Goal: Information Seeking & Learning: Learn about a topic

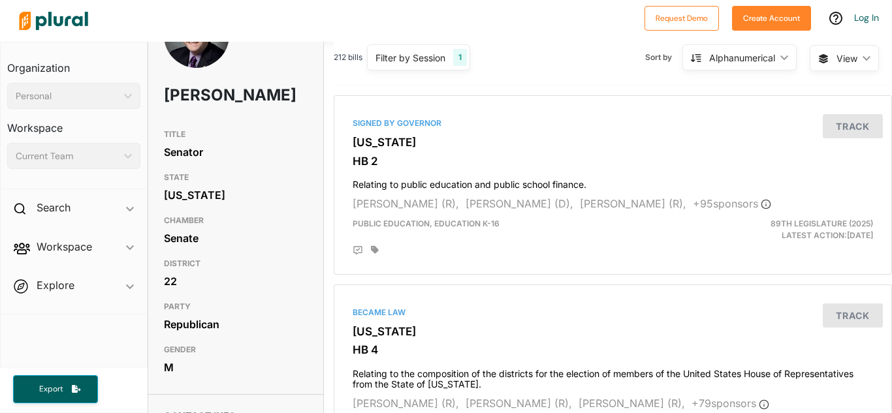
scroll to position [65, 0]
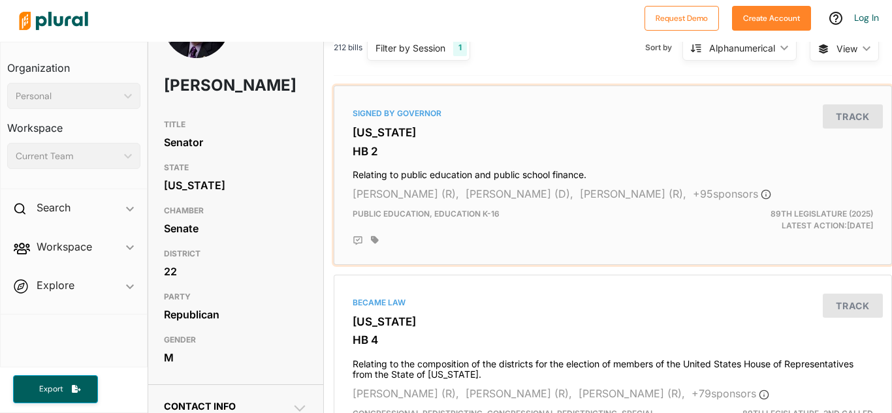
click at [492, 146] on h3 "HB 2" at bounding box center [613, 151] width 520 height 13
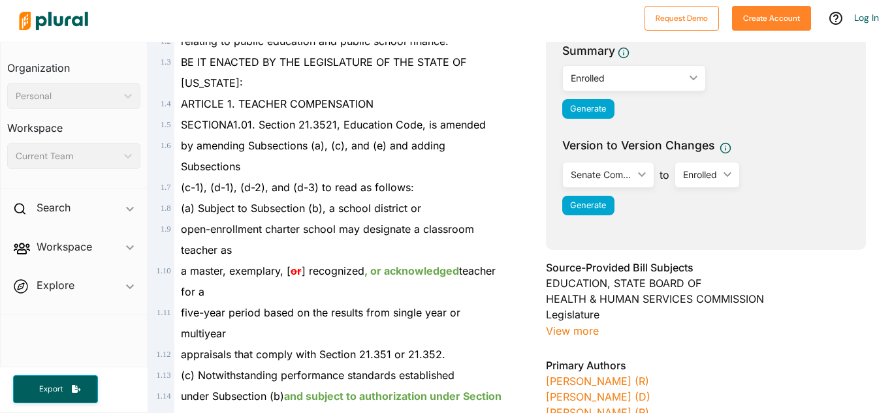
scroll to position [181, 0]
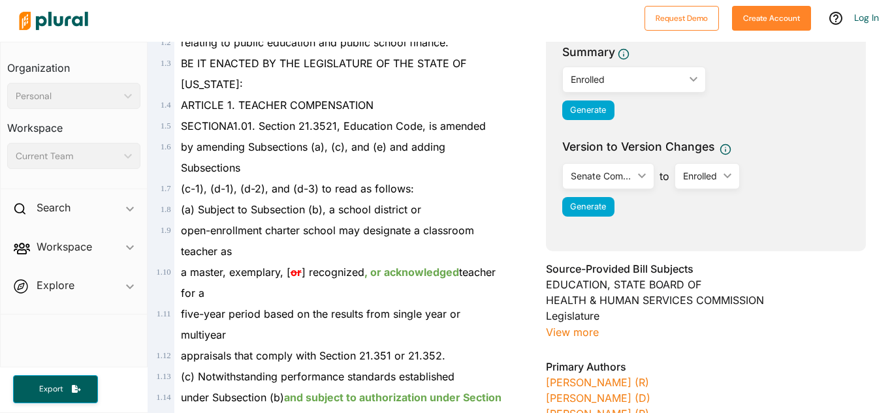
click at [670, 77] on div "Enrolled" at bounding box center [628, 79] width 114 height 14
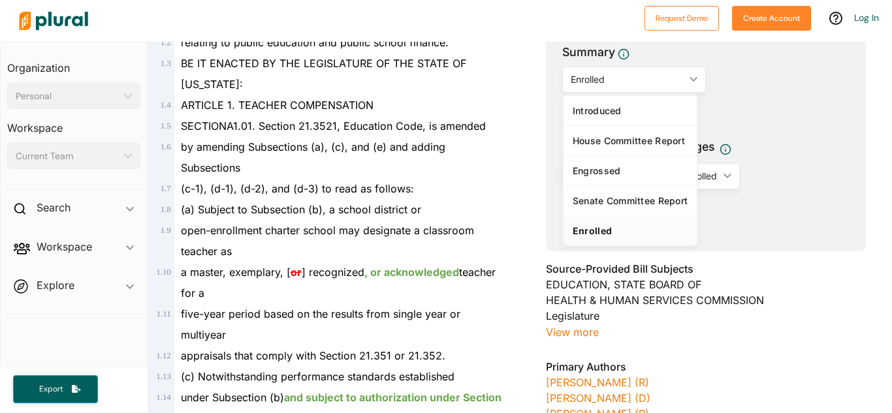
click at [680, 76] on div "Enrolled" at bounding box center [628, 79] width 114 height 14
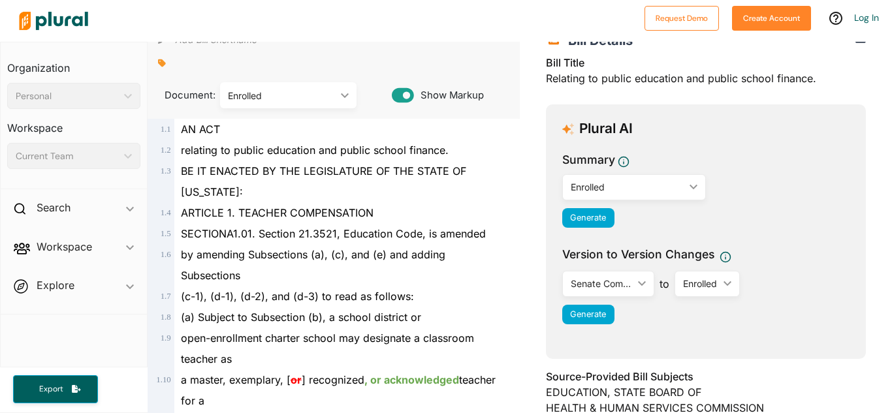
scroll to position [0, 0]
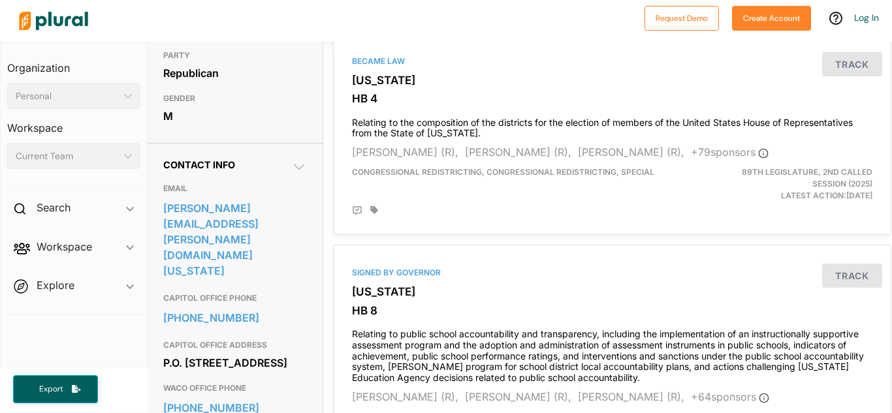
scroll to position [306, 1]
click at [422, 112] on h4 "Relating to the composition of the districts for the election of members of the…" at bounding box center [611, 125] width 520 height 29
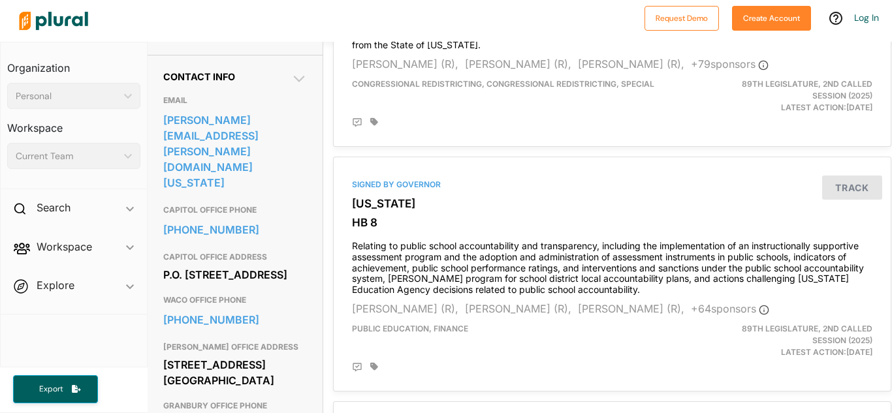
scroll to position [395, 1]
click at [317, 187] on div "Contact Info EMAIL brian.birdwell@senate.texas.gov CAPITOL OFFICE PHONE 512-463…" at bounding box center [234, 334] width 175 height 561
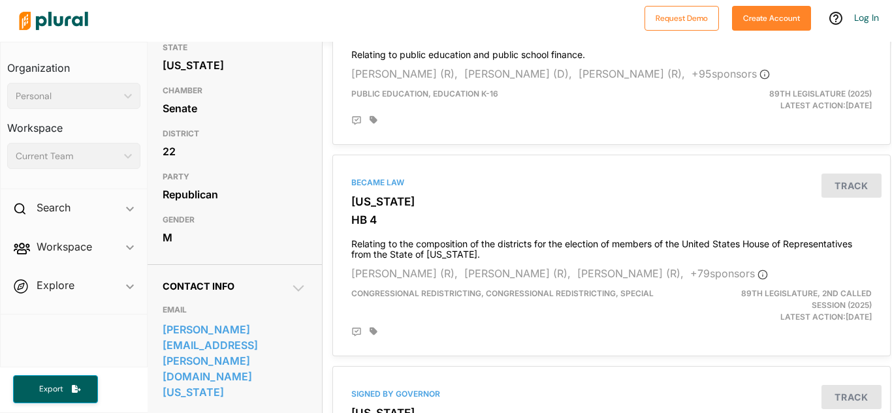
scroll to position [0, 1]
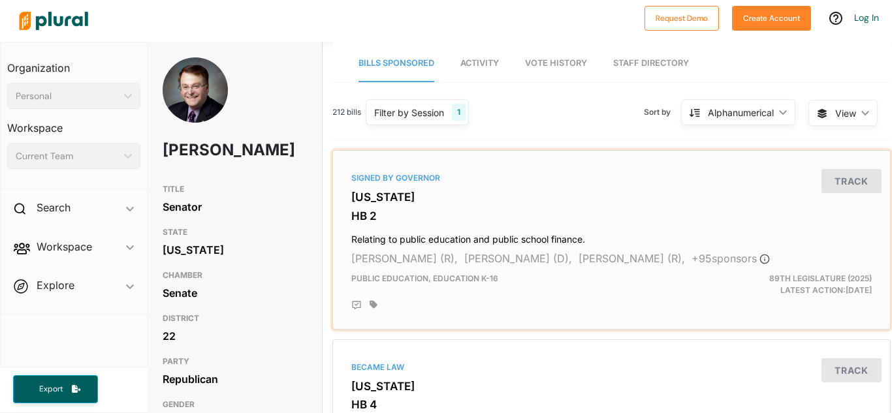
click at [491, 63] on span "Activity" at bounding box center [479, 63] width 39 height 10
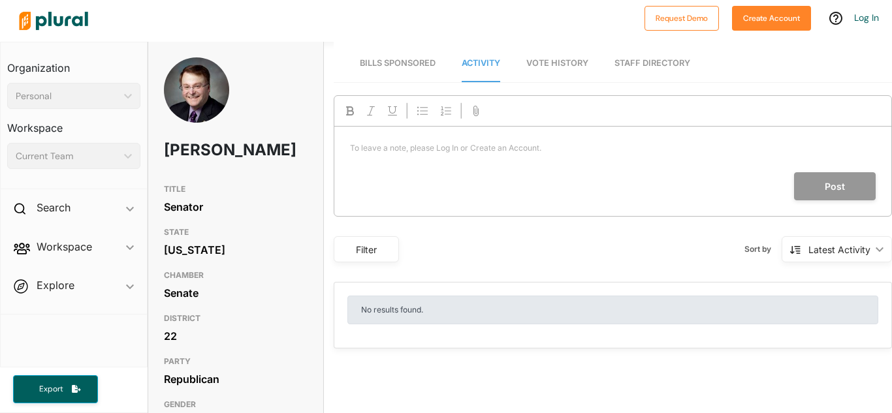
click at [573, 69] on link "Vote History" at bounding box center [557, 63] width 62 height 37
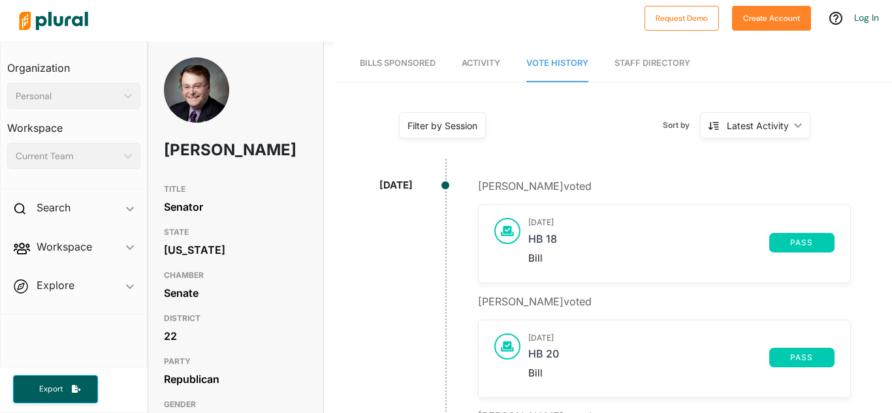
click at [629, 63] on link "Staff Directory" at bounding box center [652, 63] width 76 height 37
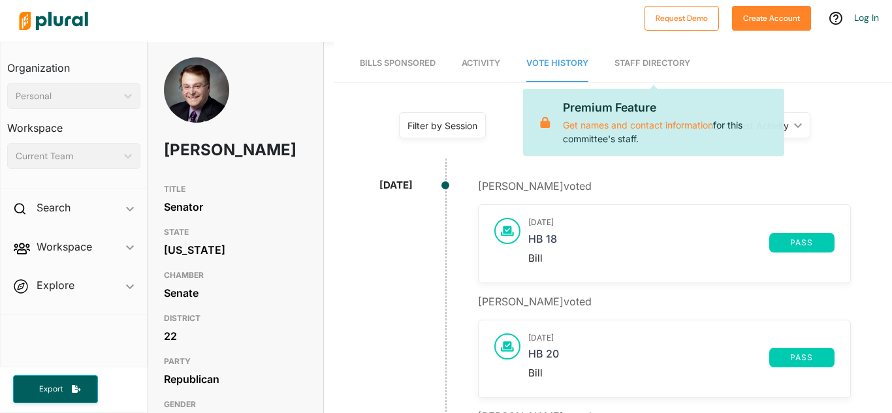
click at [200, 99] on img at bounding box center [196, 100] width 65 height 87
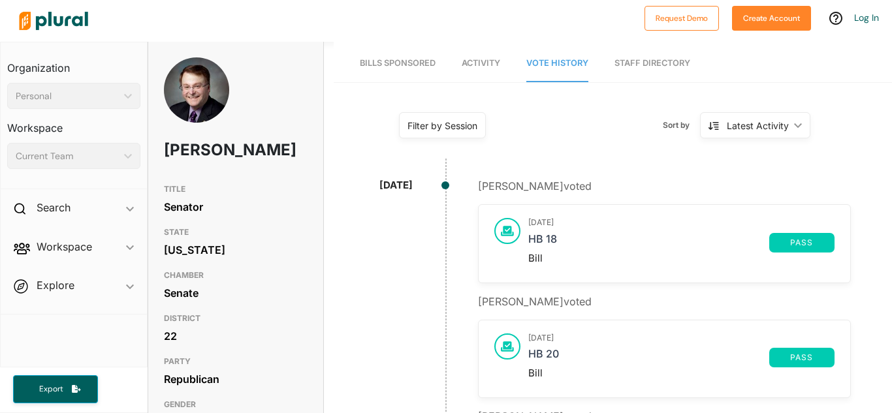
click at [197, 127] on div "Brian Birdwell" at bounding box center [235, 117] width 175 height 120
click at [196, 152] on h1 "Brian Birdwell" at bounding box center [207, 150] width 86 height 39
click at [201, 178] on div "Brian Birdwell" at bounding box center [235, 117] width 175 height 120
click at [54, 22] on img at bounding box center [53, 21] width 91 height 46
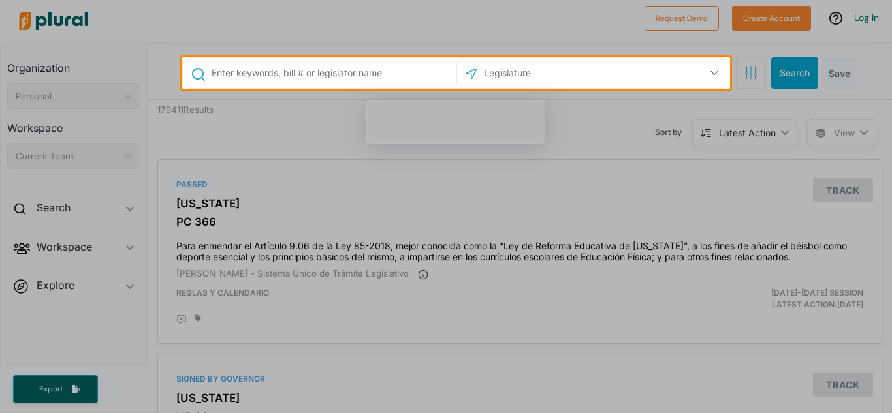
click at [281, 146] on div at bounding box center [446, 251] width 892 height 324
click at [335, 76] on input "text" at bounding box center [331, 73] width 242 height 25
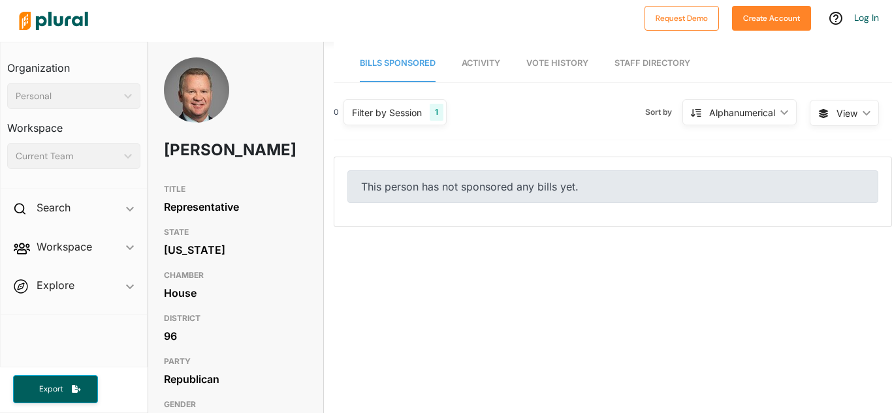
click at [417, 110] on div "Filter by Session" at bounding box center [387, 113] width 70 height 14
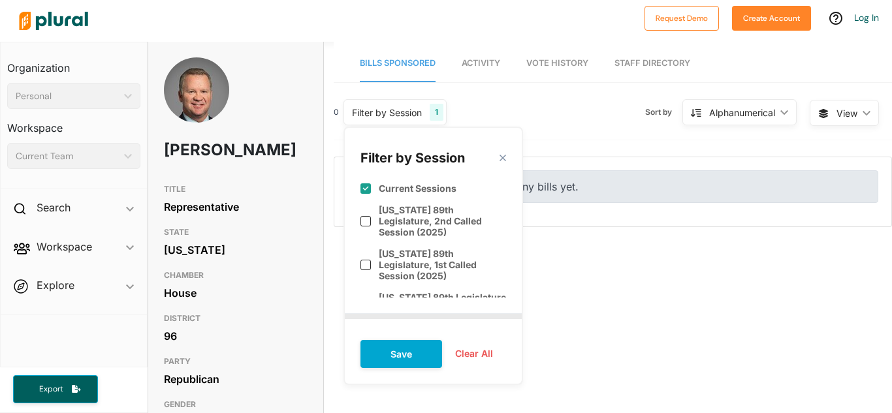
click at [417, 110] on div "Filter by Session" at bounding box center [387, 113] width 70 height 14
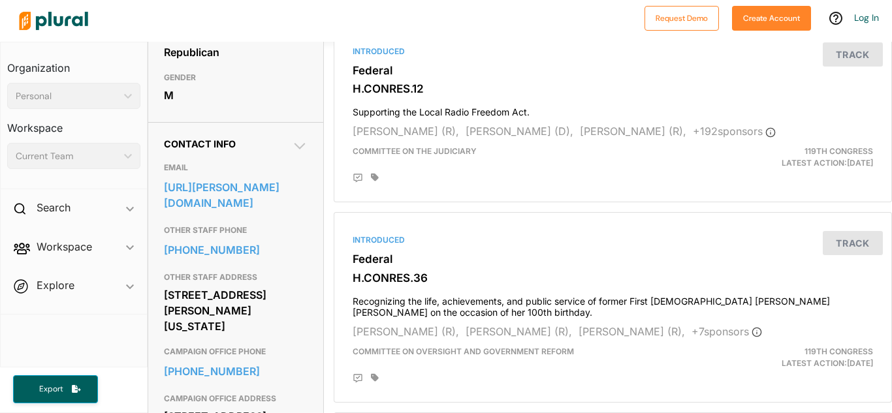
scroll to position [329, 0]
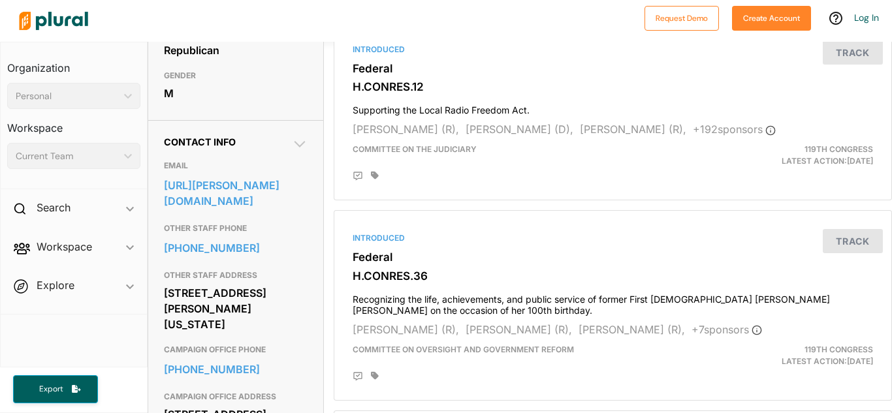
click at [270, 208] on link "https://ellzey.house.gov/contact" at bounding box center [236, 193] width 144 height 35
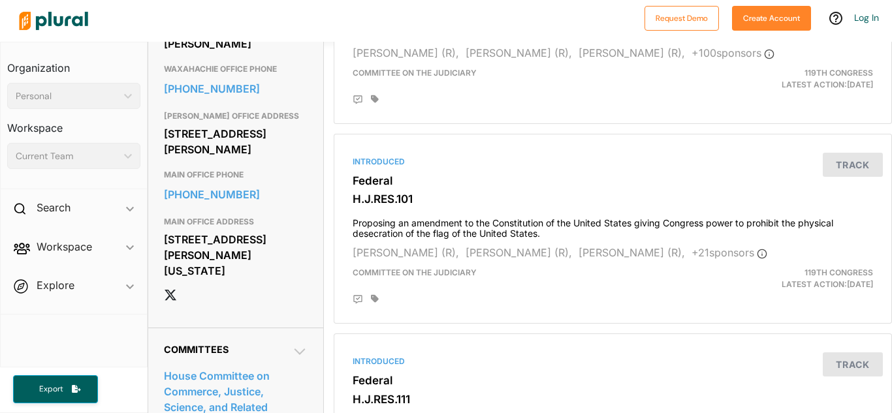
scroll to position [806, 0]
click at [227, 204] on link "[PHONE_NUMBER]" at bounding box center [236, 194] width 144 height 20
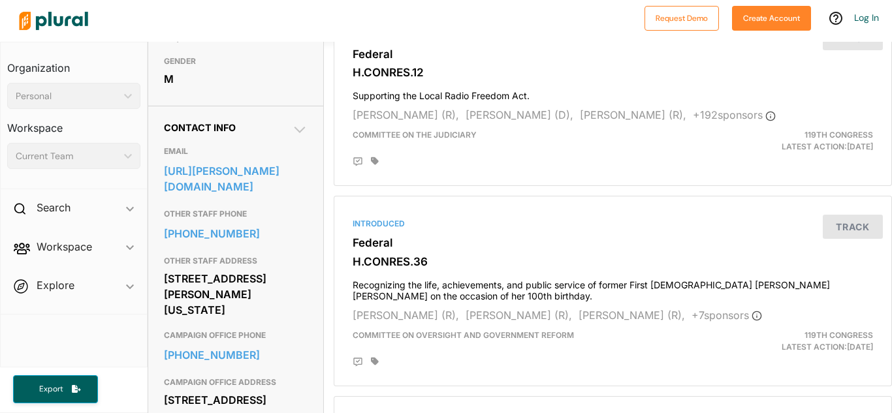
scroll to position [347, 0]
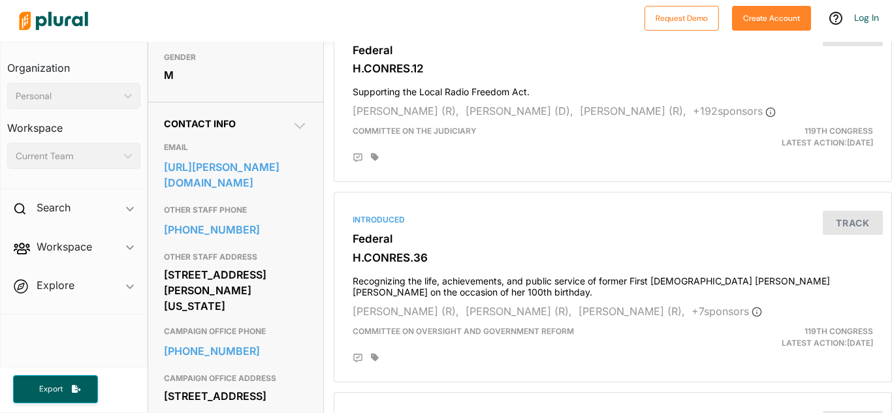
click at [208, 238] on link "[PHONE_NUMBER]" at bounding box center [236, 230] width 144 height 20
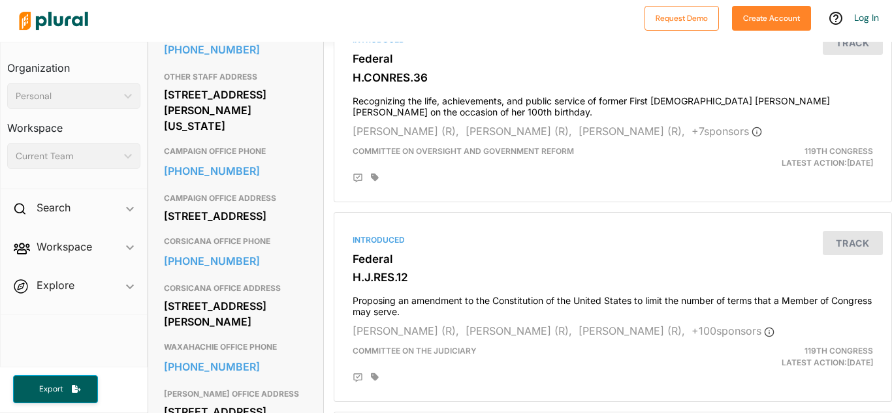
scroll to position [531, 0]
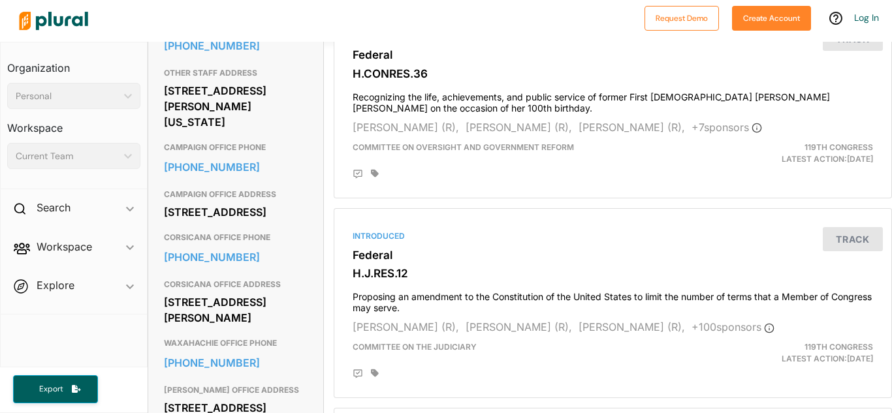
drag, startPoint x: 163, startPoint y: 209, endPoint x: 279, endPoint y: 251, distance: 123.1
click at [279, 222] on div "[STREET_ADDRESS]" at bounding box center [236, 212] width 144 height 20
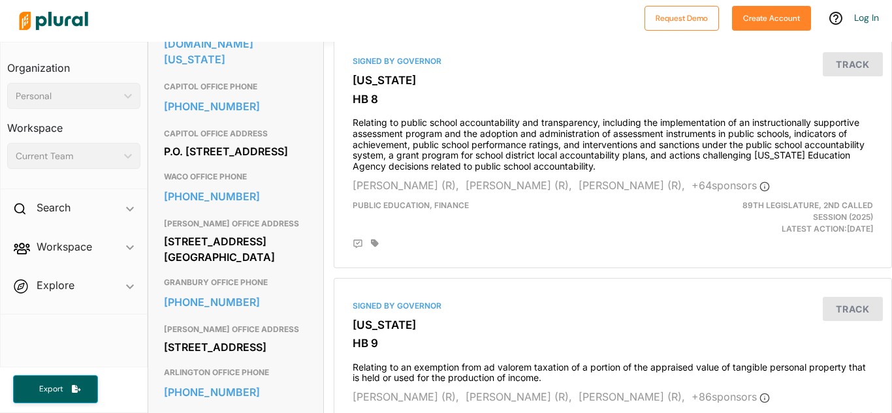
scroll to position [520, 0]
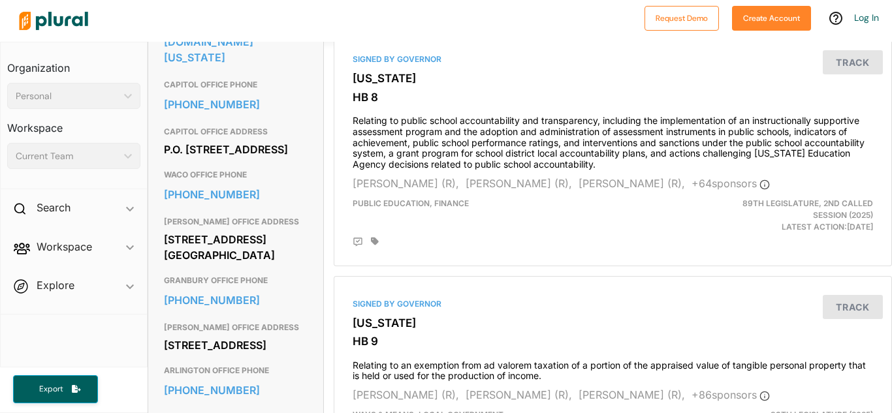
drag, startPoint x: 273, startPoint y: 165, endPoint x: 159, endPoint y: 123, distance: 121.6
click at [159, 123] on div "Contact Info EMAIL brian.birdwell@senate.texas.gov CAPITOL OFFICE PHONE 512-463…" at bounding box center [235, 209] width 175 height 561
copy div "P.O. Box 12068 Capitol Station Austin, TX 78711"
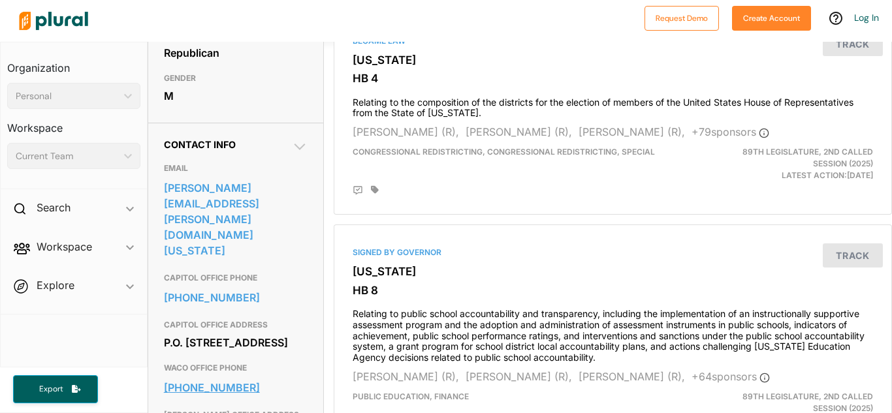
scroll to position [0, 0]
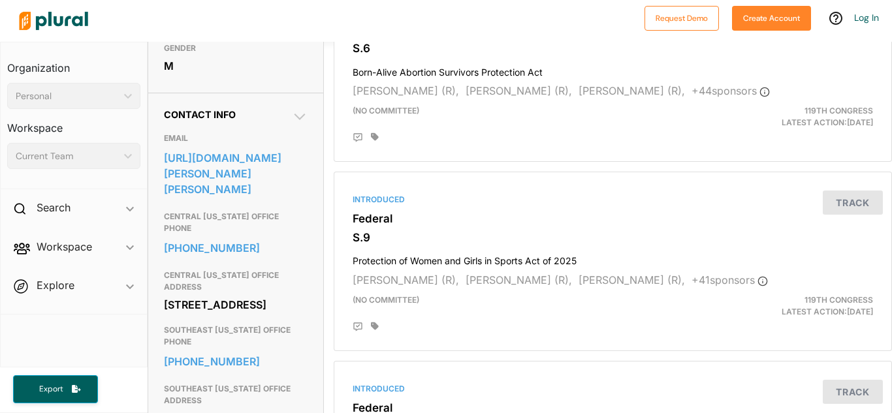
scroll to position [363, 0]
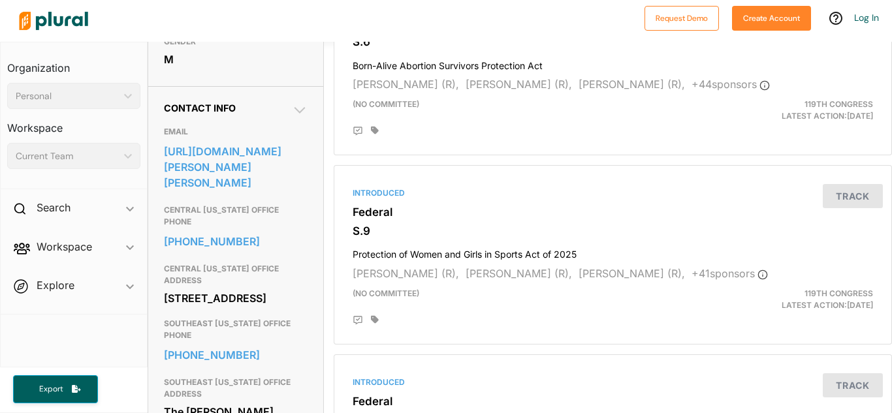
drag, startPoint x: 163, startPoint y: 256, endPoint x: 253, endPoint y: 283, distance: 94.2
copy div "300 E. 8th St. Suite 961 Austin, TX 78701"
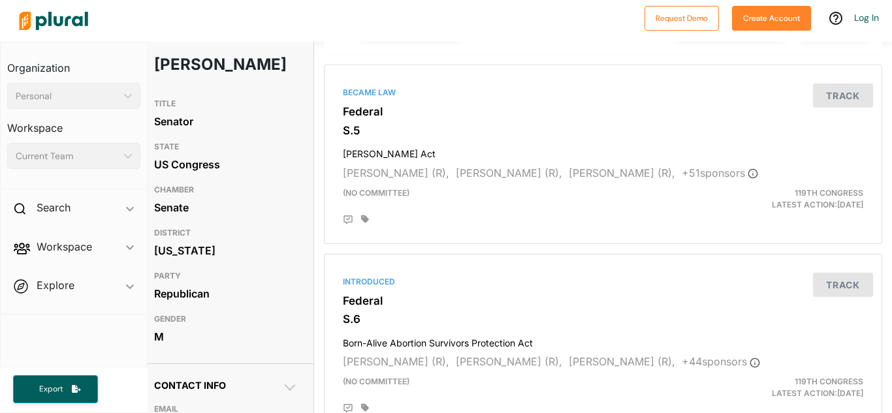
scroll to position [80, 10]
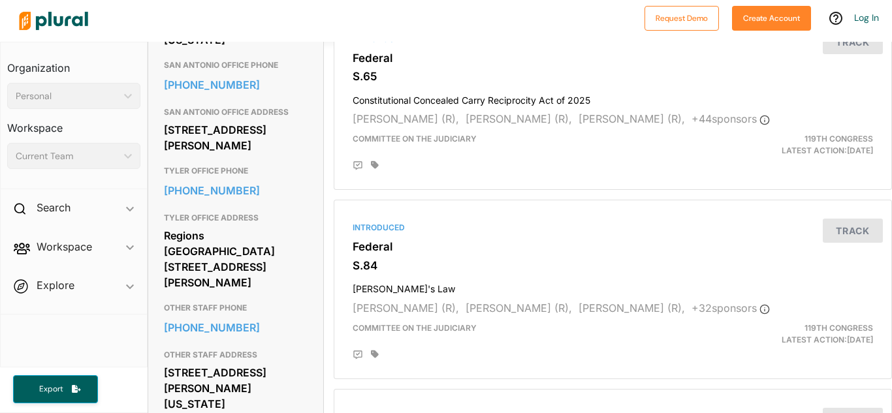
scroll to position [1095, 0]
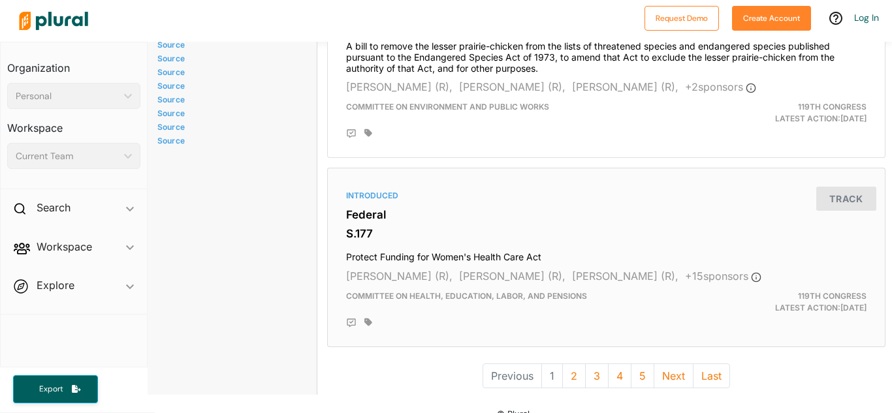
scroll to position [3615, 5]
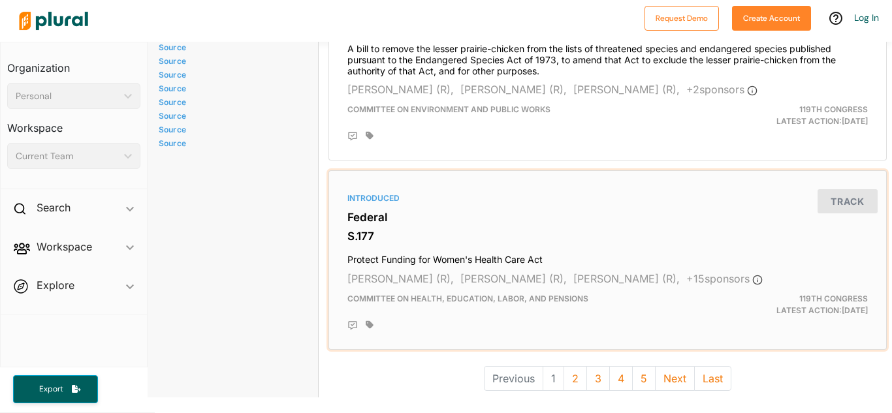
click at [446, 259] on h4 "Protect Funding for Women's Health Care Act" at bounding box center [607, 257] width 520 height 18
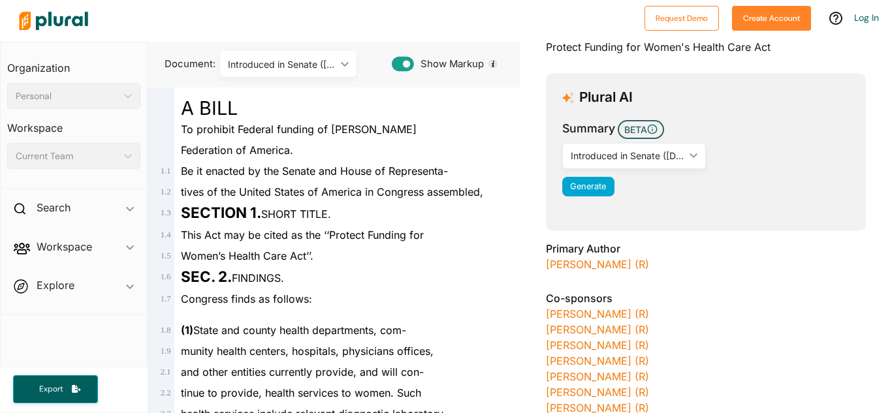
scroll to position [103, 0]
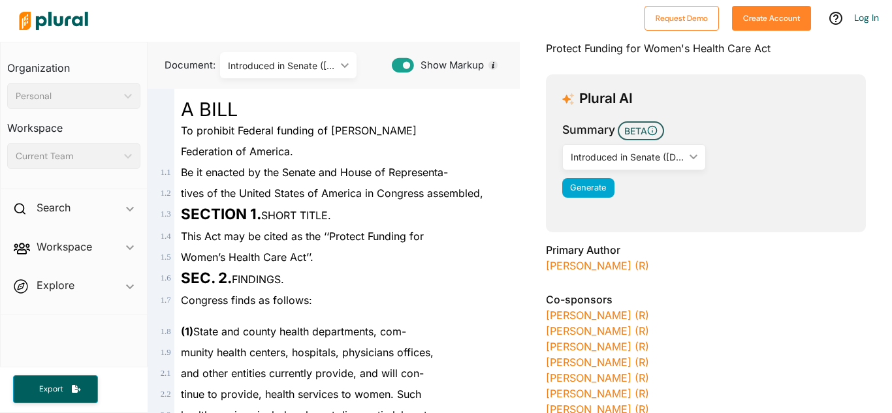
click at [609, 148] on div "Introduced in Senate ([DATE]) ic_keyboard_arrow_down" at bounding box center [634, 157] width 144 height 26
click at [614, 155] on div "Introduced in Senate ([DATE])" at bounding box center [628, 157] width 114 height 14
click at [686, 160] on div "Introduced in Senate ([DATE]) ic_keyboard_arrow_down" at bounding box center [634, 157] width 144 height 26
click at [691, 158] on icon "ic_keyboard_arrow_down" at bounding box center [690, 157] width 13 height 6
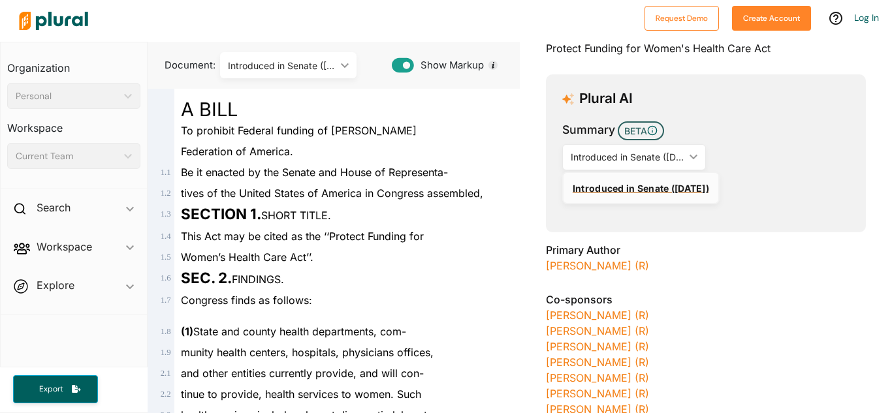
click at [677, 194] on link "Introduced in Senate ([DATE])" at bounding box center [640, 188] width 155 height 30
click at [600, 180] on button "Generate" at bounding box center [588, 188] width 52 height 20
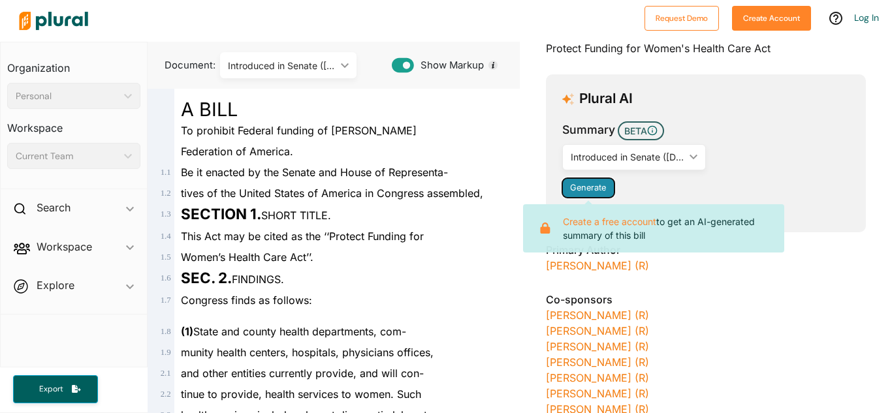
click at [600, 180] on button "Generate" at bounding box center [588, 188] width 52 height 20
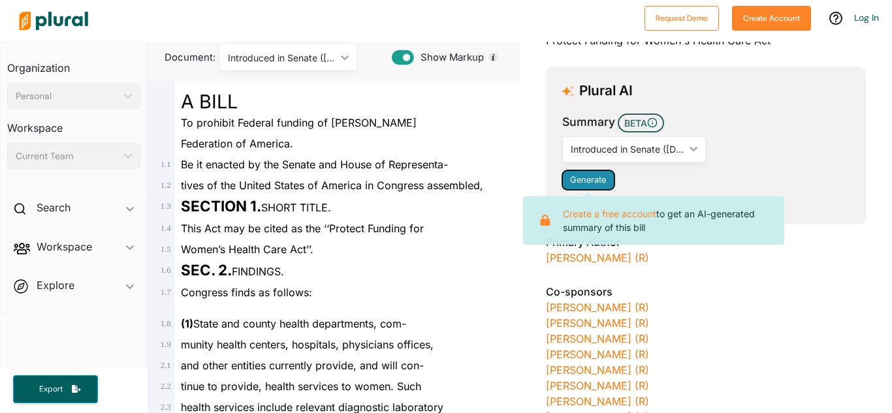
scroll to position [106, 0]
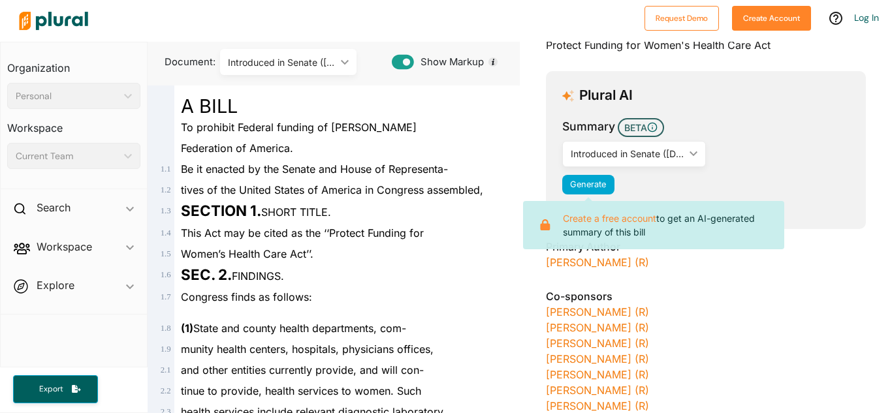
click at [625, 266] on div "[PERSON_NAME] (R)" at bounding box center [706, 263] width 320 height 16
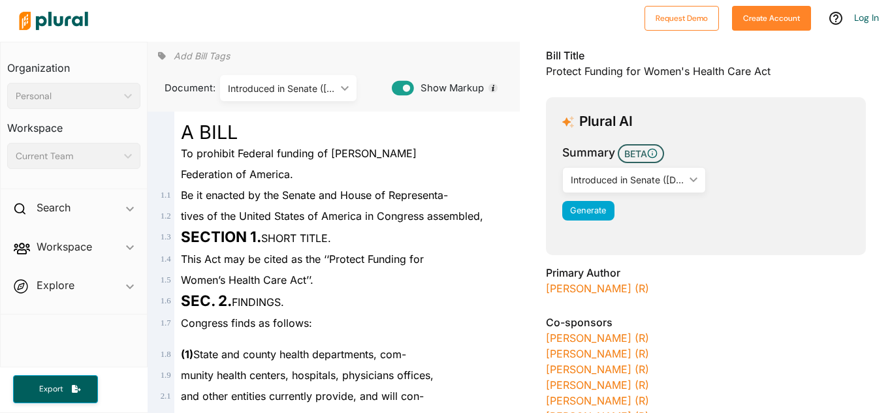
scroll to position [0, 0]
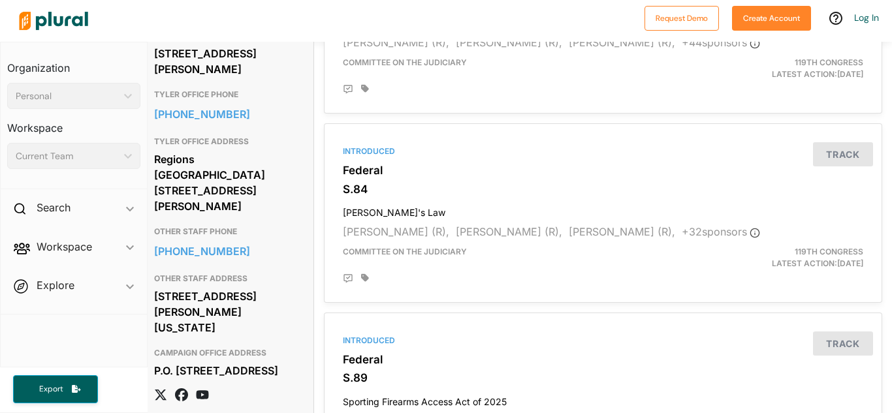
scroll to position [1178, 10]
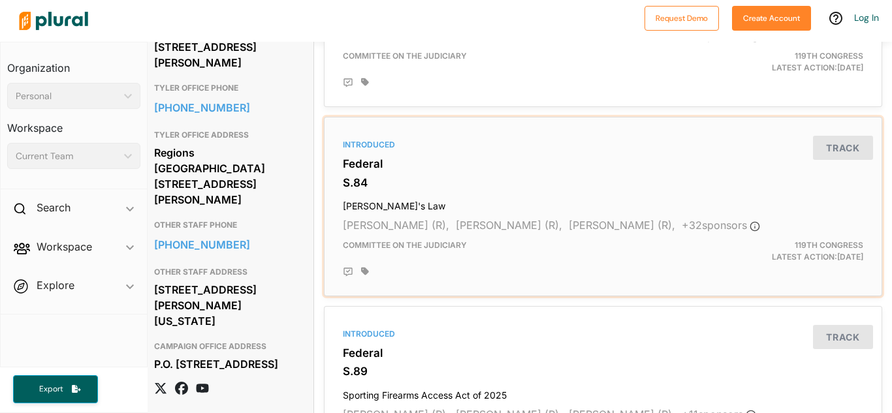
click at [392, 215] on div "Introduced Federal S.84 [PERSON_NAME]'s Law [PERSON_NAME] (R), [PERSON_NAME] (R…" at bounding box center [603, 207] width 546 height 168
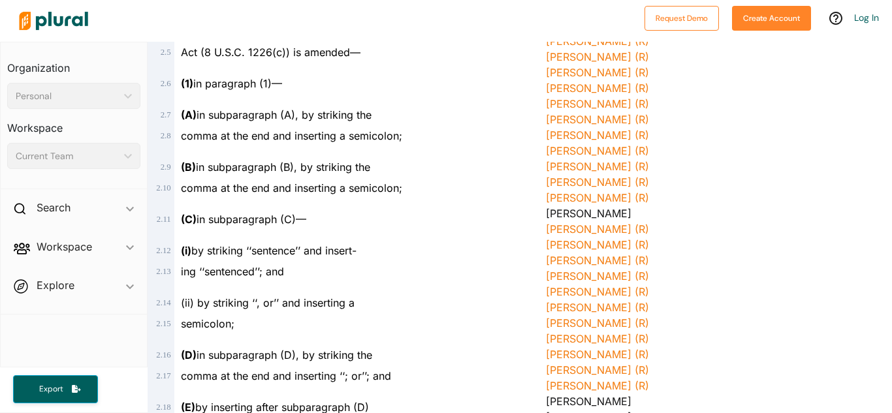
scroll to position [462, 0]
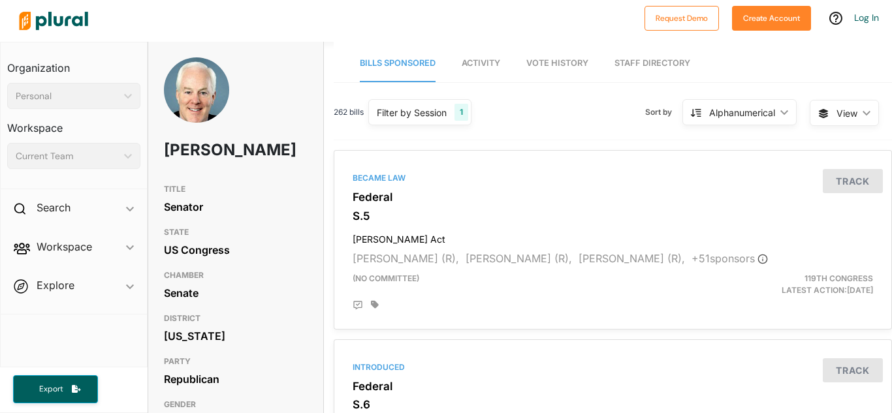
click at [481, 63] on span "Activity" at bounding box center [481, 63] width 39 height 10
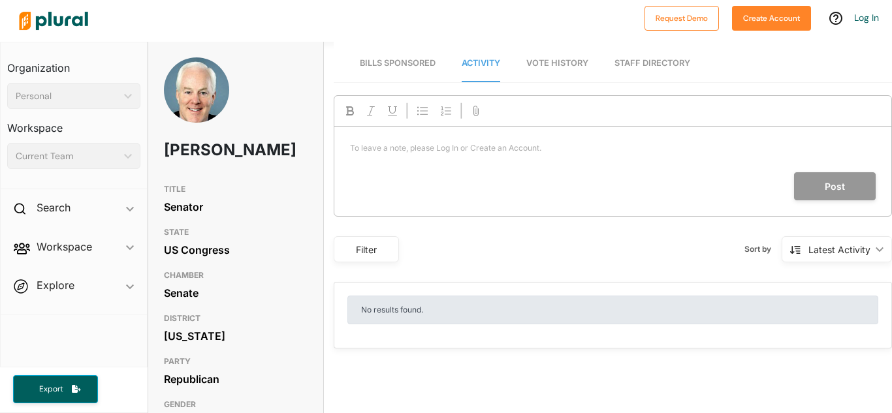
click at [544, 65] on span "Vote History" at bounding box center [557, 63] width 62 height 10
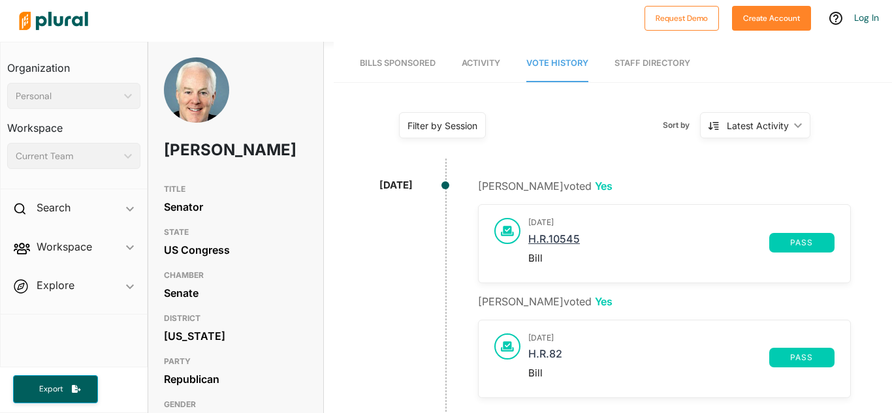
click at [568, 238] on link "H.R.10545" at bounding box center [648, 243] width 241 height 20
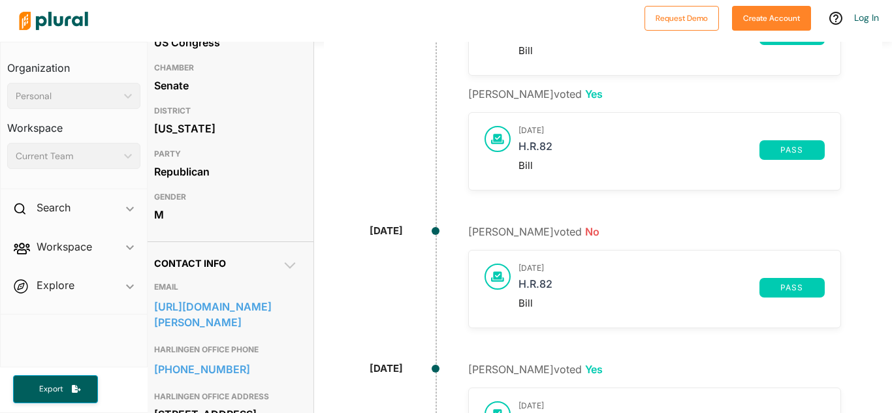
scroll to position [212, 10]
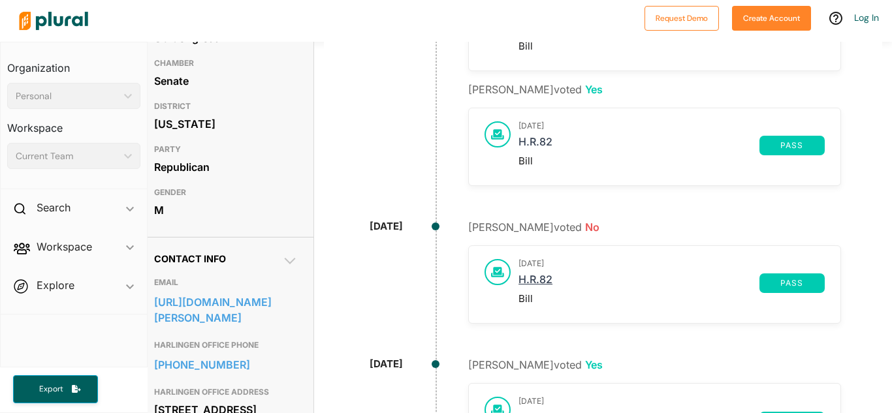
click at [541, 276] on link "H.R.82" at bounding box center [638, 284] width 241 height 20
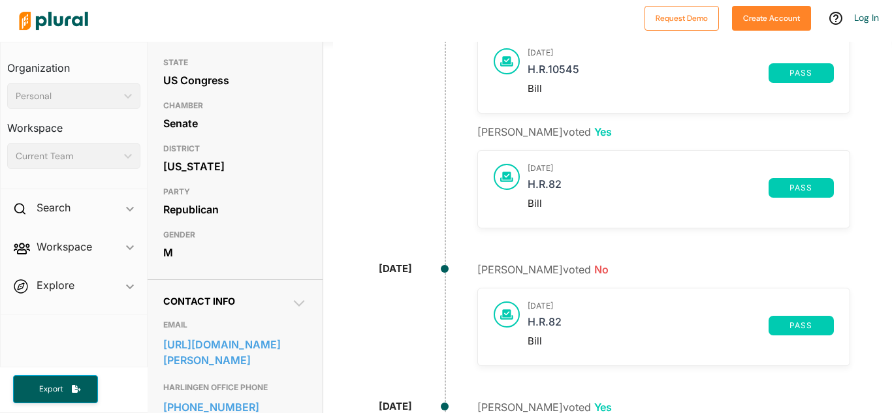
scroll to position [169, 0]
click at [548, 184] on link "H.R.82" at bounding box center [648, 189] width 241 height 20
